Goal: Information Seeking & Learning: Learn about a topic

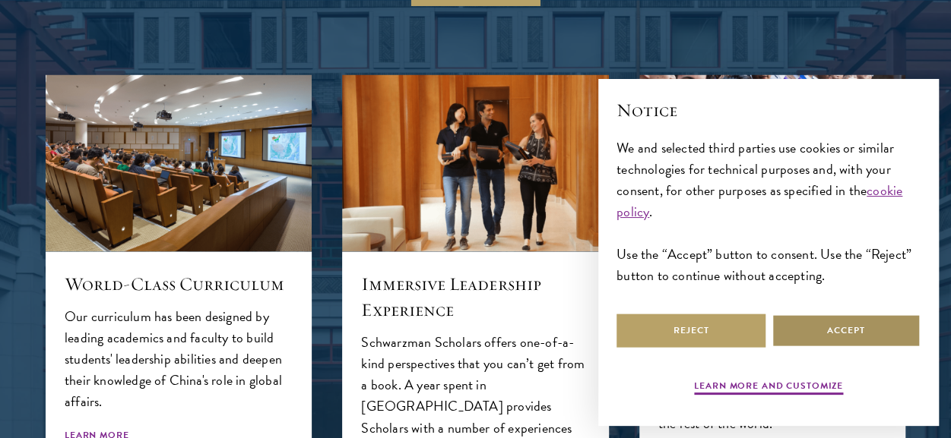
click at [839, 323] on button "Accept" at bounding box center [845, 331] width 149 height 34
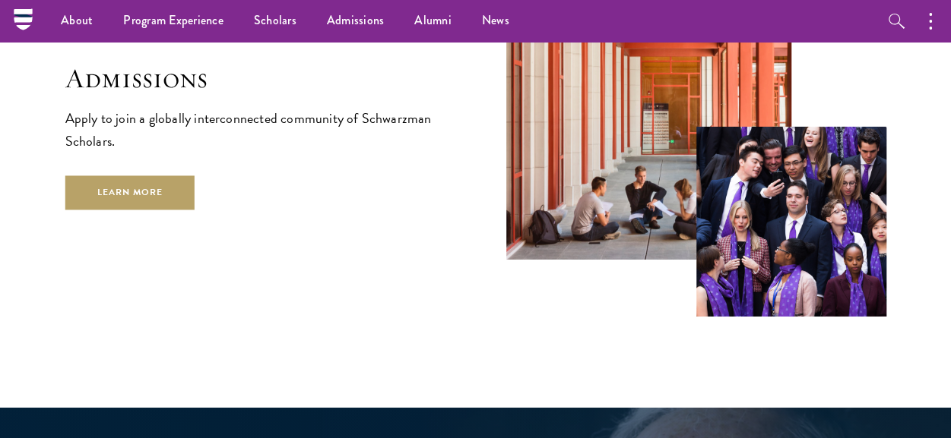
scroll to position [2323, 0]
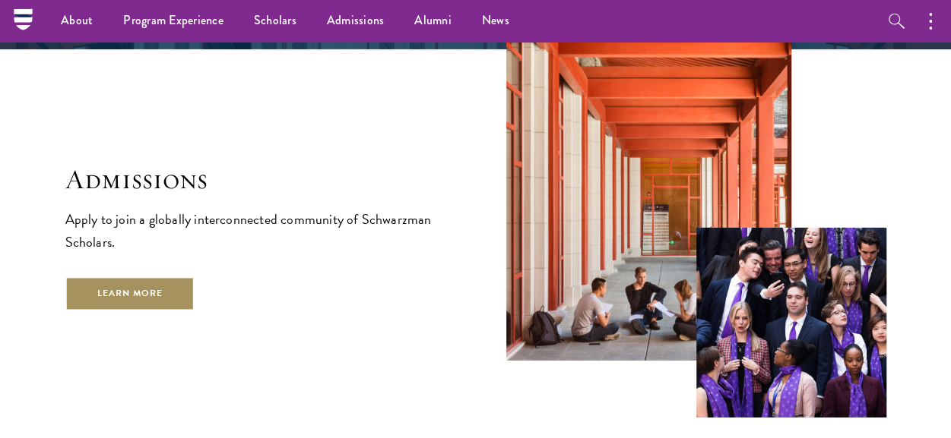
click at [135, 277] on link "Learn More" at bounding box center [130, 294] width 130 height 34
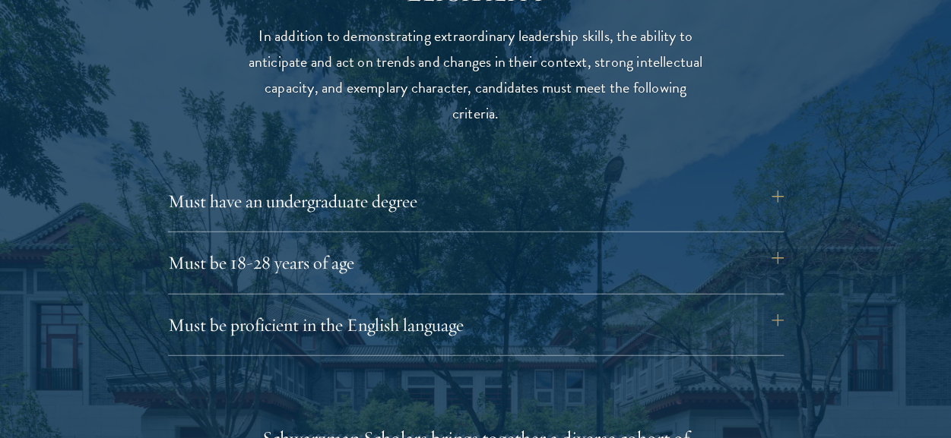
scroll to position [2016, 0]
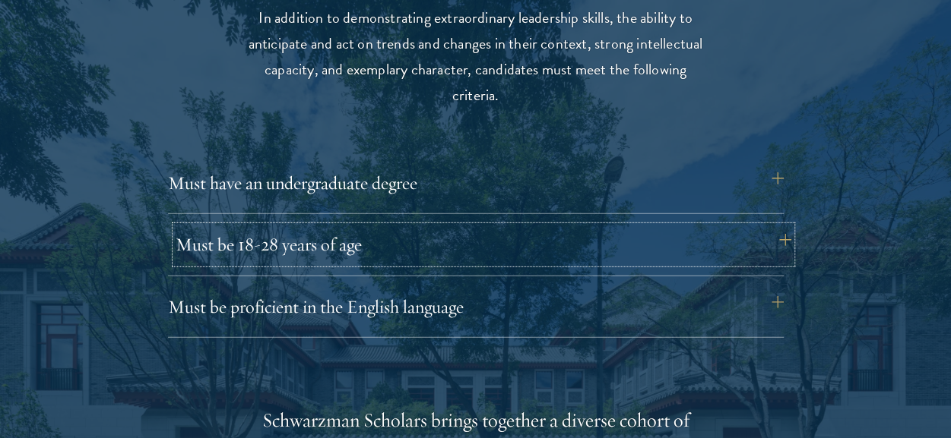
click at [762, 255] on button "Must be 18-28 years of age" at bounding box center [483, 244] width 615 height 36
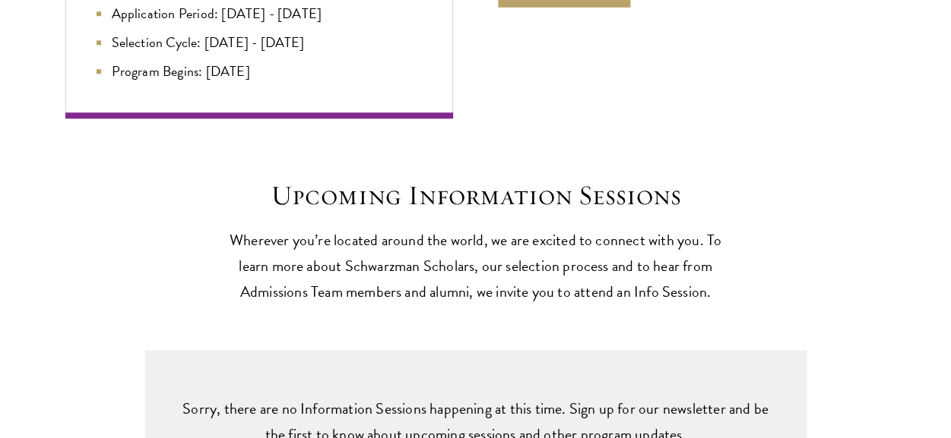
scroll to position [3616, 0]
